Goal: Navigation & Orientation: Find specific page/section

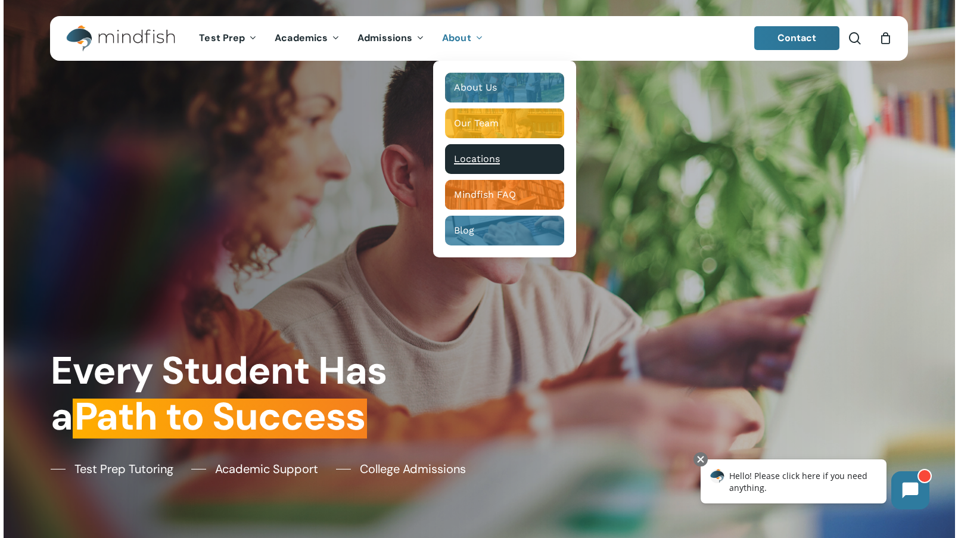
click at [463, 159] on span "Locations" at bounding box center [477, 158] width 46 height 11
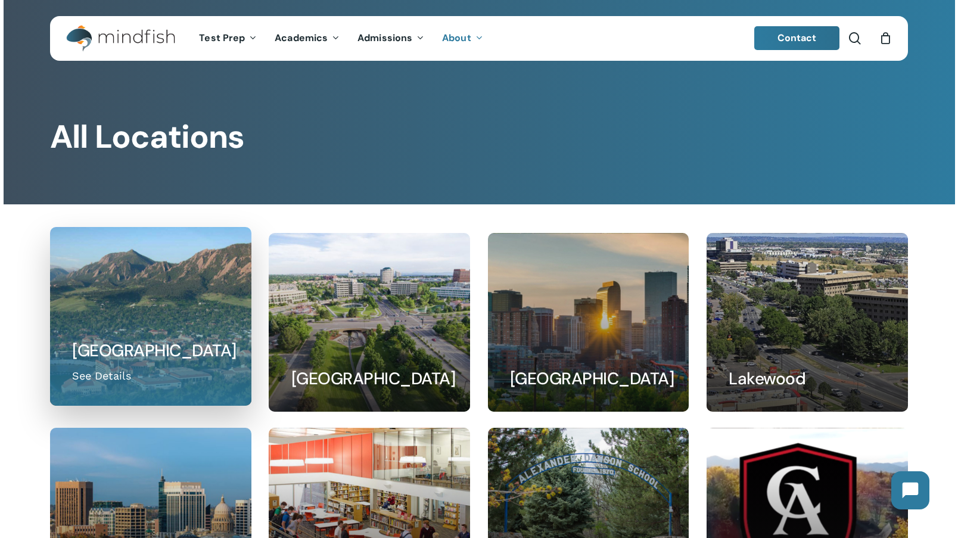
click at [95, 374] on link at bounding box center [151, 317] width 200 height 178
